Goal: Information Seeking & Learning: Check status

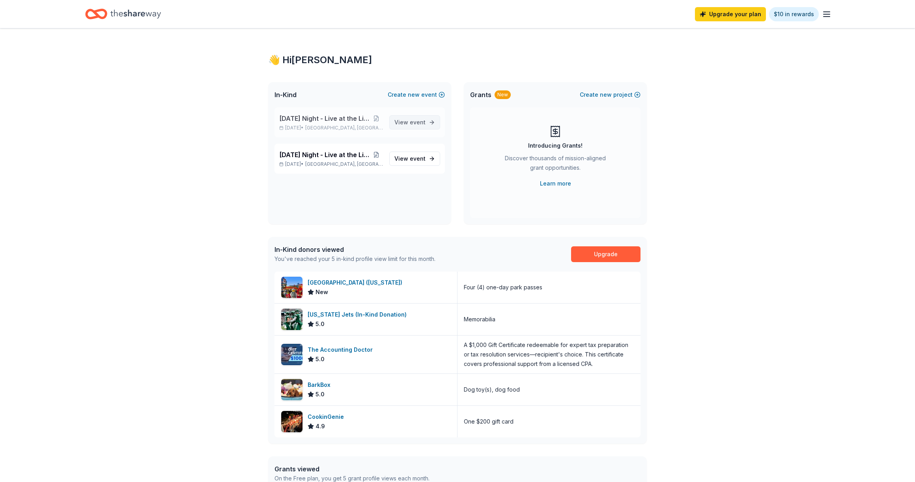
click at [416, 121] on span "event" at bounding box center [418, 122] width 16 height 7
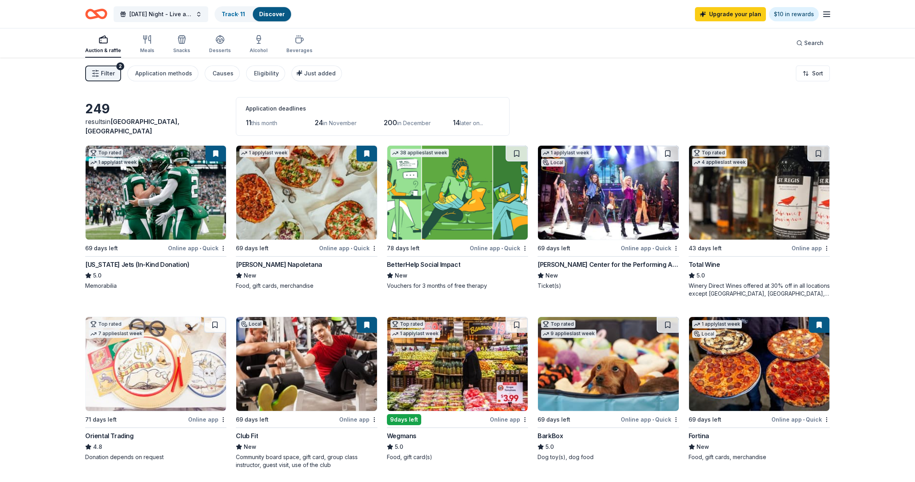
click at [94, 74] on icon "button" at bounding box center [95, 73] width 8 height 8
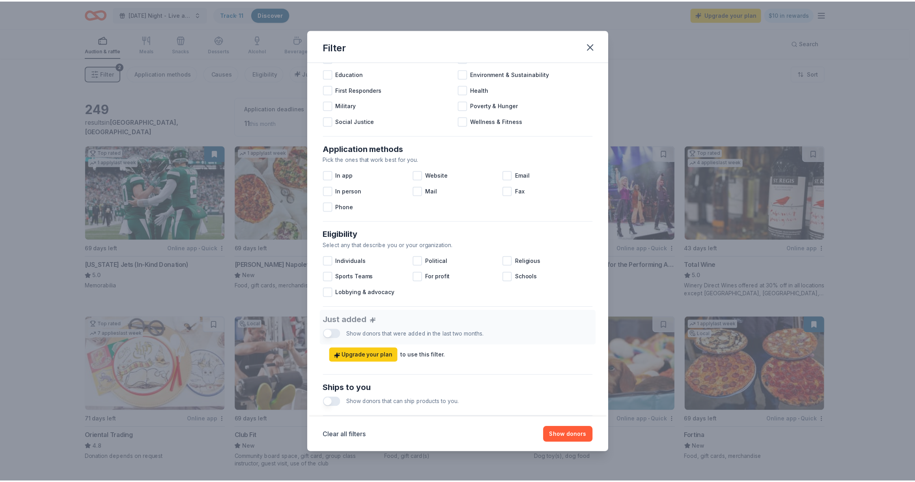
scroll to position [218, 0]
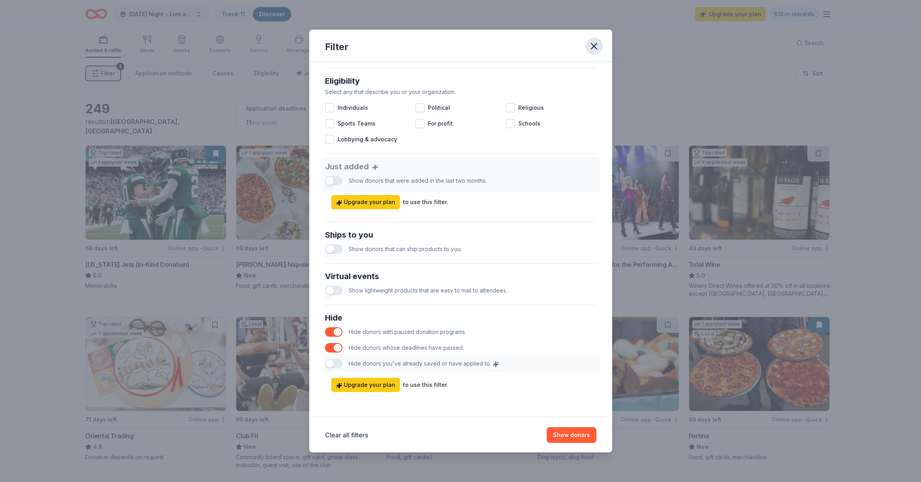
click at [593, 50] on icon "button" at bounding box center [593, 46] width 11 height 11
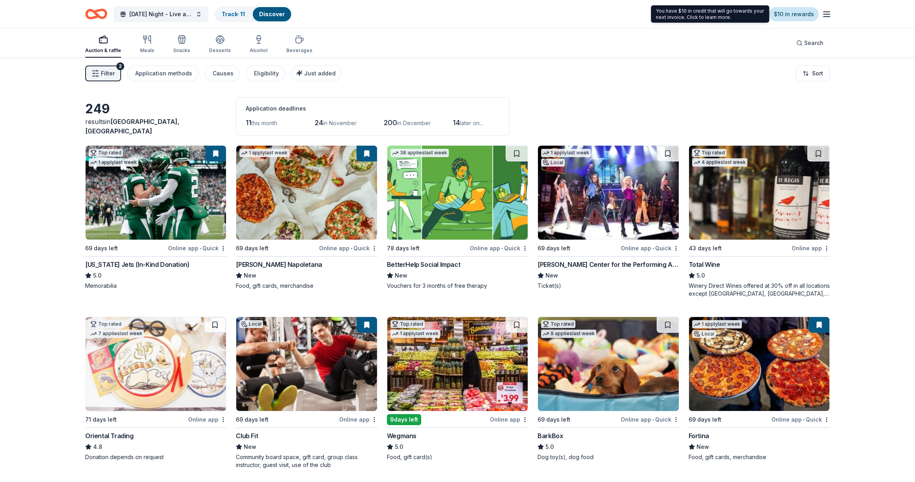
click at [786, 18] on link "$10 in rewards" at bounding box center [794, 14] width 50 height 14
click at [786, 17] on link "$10 in rewards" at bounding box center [794, 14] width 50 height 14
click at [397, 122] on span "200" at bounding box center [390, 122] width 13 height 8
click at [228, 15] on link "Track · 11" at bounding box center [233, 14] width 23 height 7
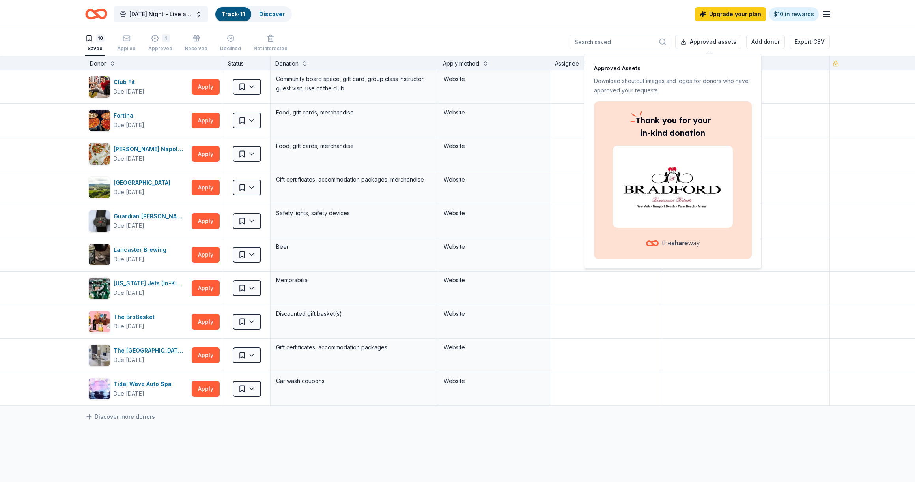
click at [644, 152] on div at bounding box center [673, 187] width 120 height 82
click at [761, 185] on div "Approved Assets Download shoutout images and logos for donors who have approved…" at bounding box center [672, 161] width 177 height 215
click at [585, 93] on div "Approved Assets Download shoutout images and logos for donors who have approved…" at bounding box center [672, 161] width 177 height 215
click at [718, 44] on button "Approved assets" at bounding box center [708, 42] width 66 height 14
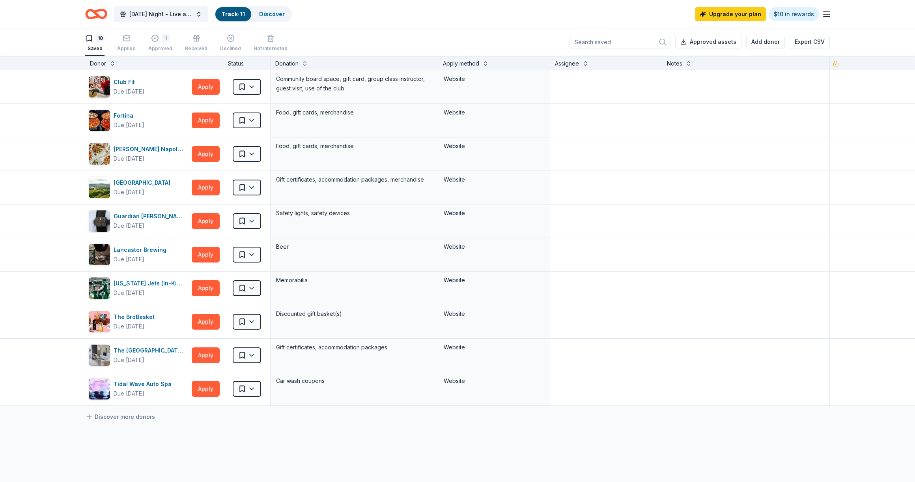
click at [139, 38] on div "10 Saved Applied 1 Approved Received Declined Not interested" at bounding box center [186, 43] width 202 height 24
click at [158, 45] on div "1 Approved" at bounding box center [160, 42] width 24 height 17
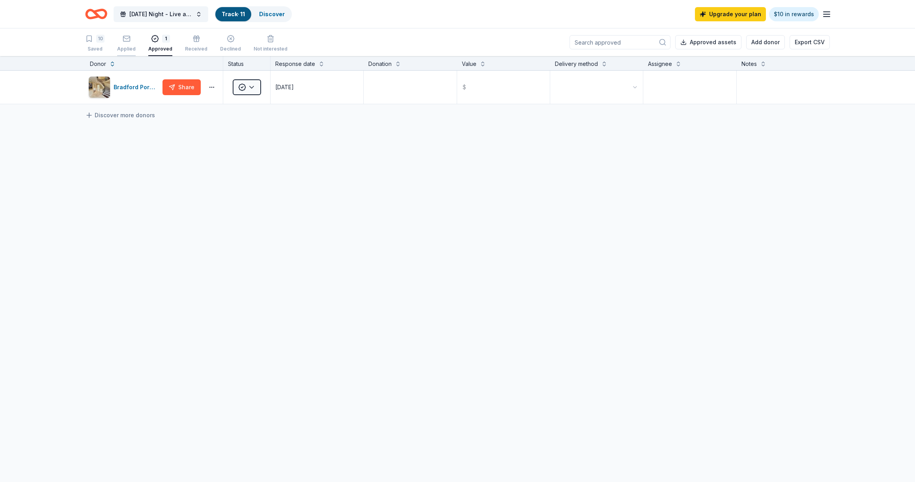
click at [128, 49] on div "Applied" at bounding box center [126, 49] width 19 height 6
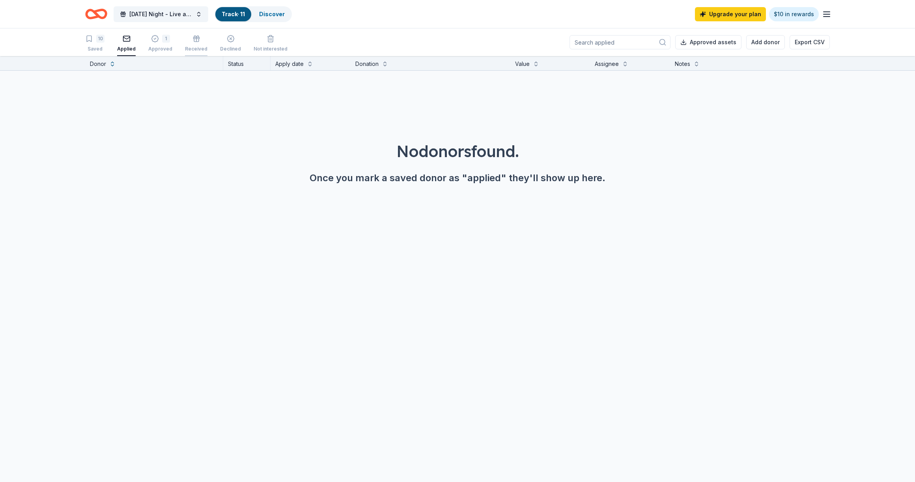
click at [202, 48] on div "Received" at bounding box center [196, 49] width 22 height 6
click at [220, 46] on div "Declined" at bounding box center [230, 49] width 21 height 6
click at [245, 12] on link "Track · 11" at bounding box center [233, 14] width 23 height 7
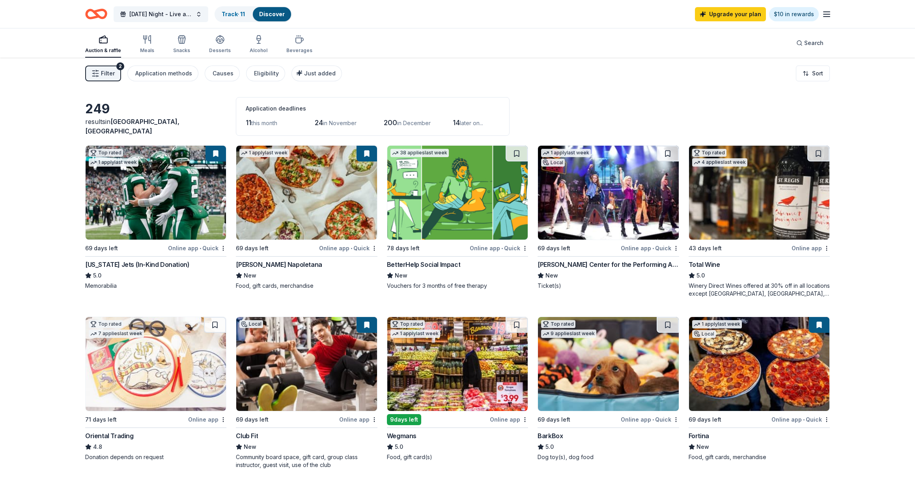
click at [112, 50] on div "Auction & raffle" at bounding box center [103, 50] width 36 height 6
click at [146, 44] on icon "button" at bounding box center [146, 39] width 9 height 9
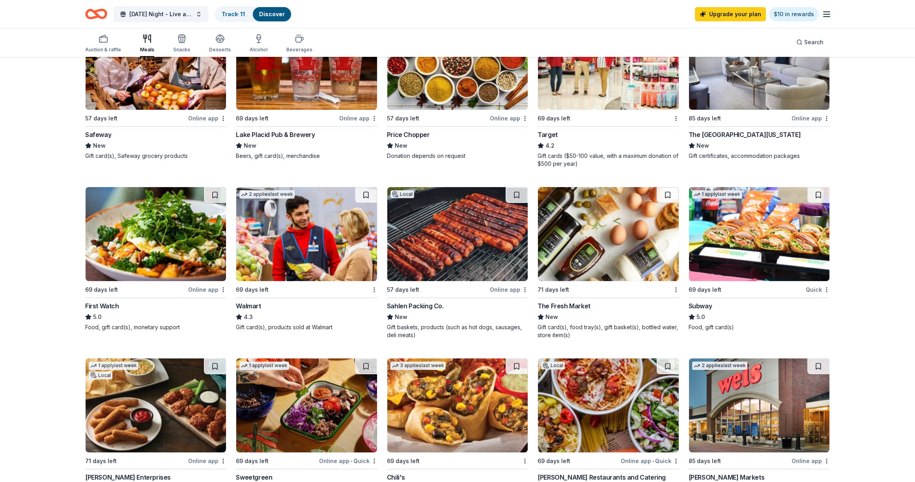
scroll to position [148, 0]
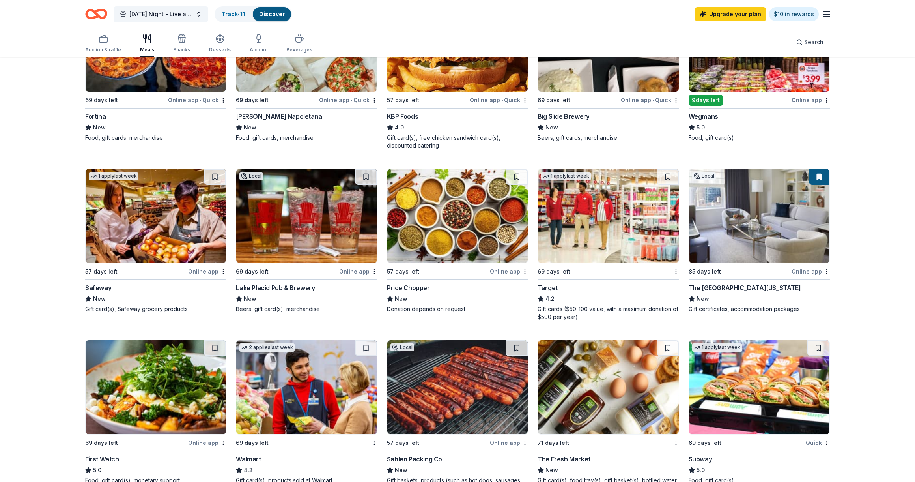
click at [828, 15] on icon "button" at bounding box center [826, 13] width 9 height 9
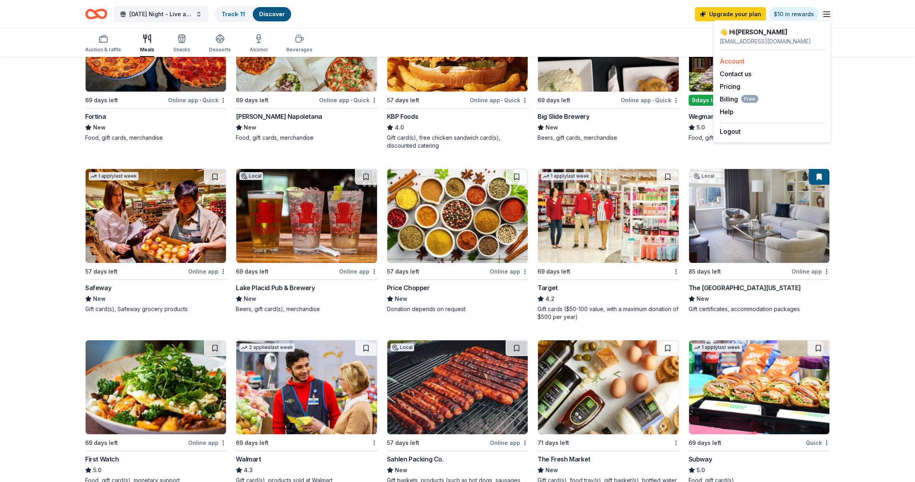
click at [790, 65] on div "Account" at bounding box center [772, 60] width 105 height 9
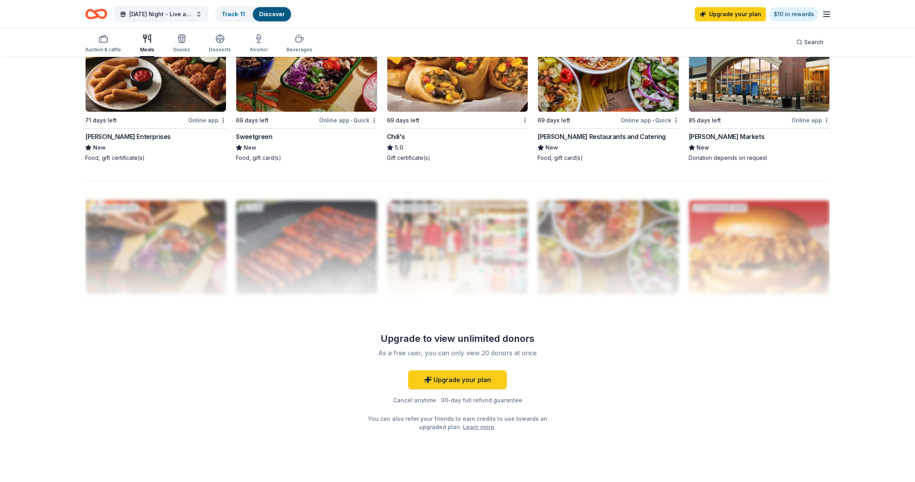
scroll to position [657, 0]
